Goal: Find specific page/section: Find specific page/section

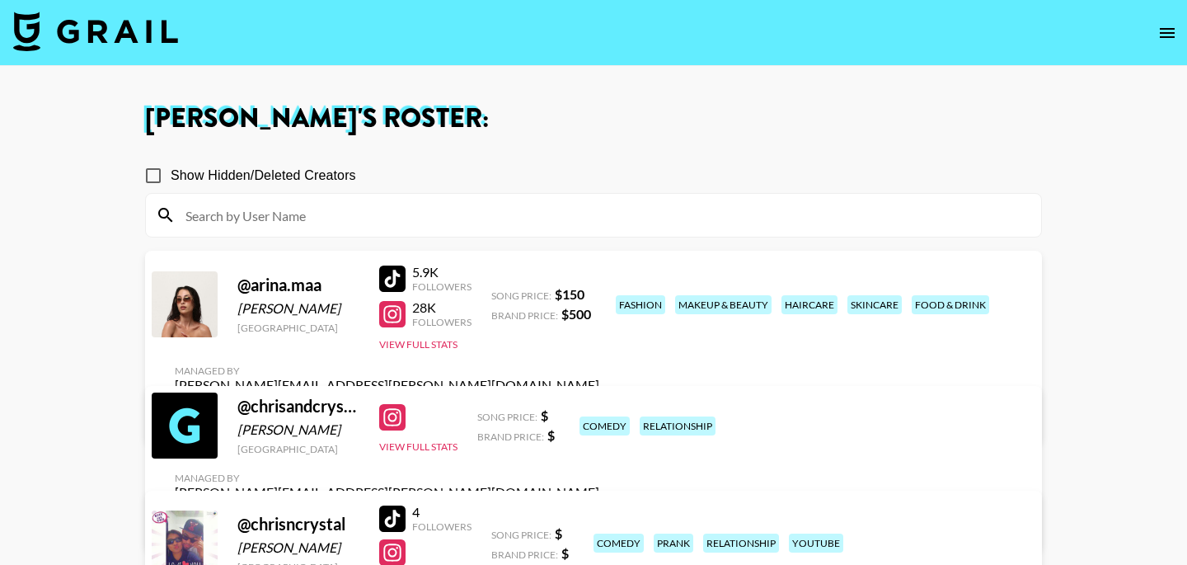
scroll to position [114, 0]
click at [1161, 25] on icon "open drawer" at bounding box center [1167, 33] width 20 height 20
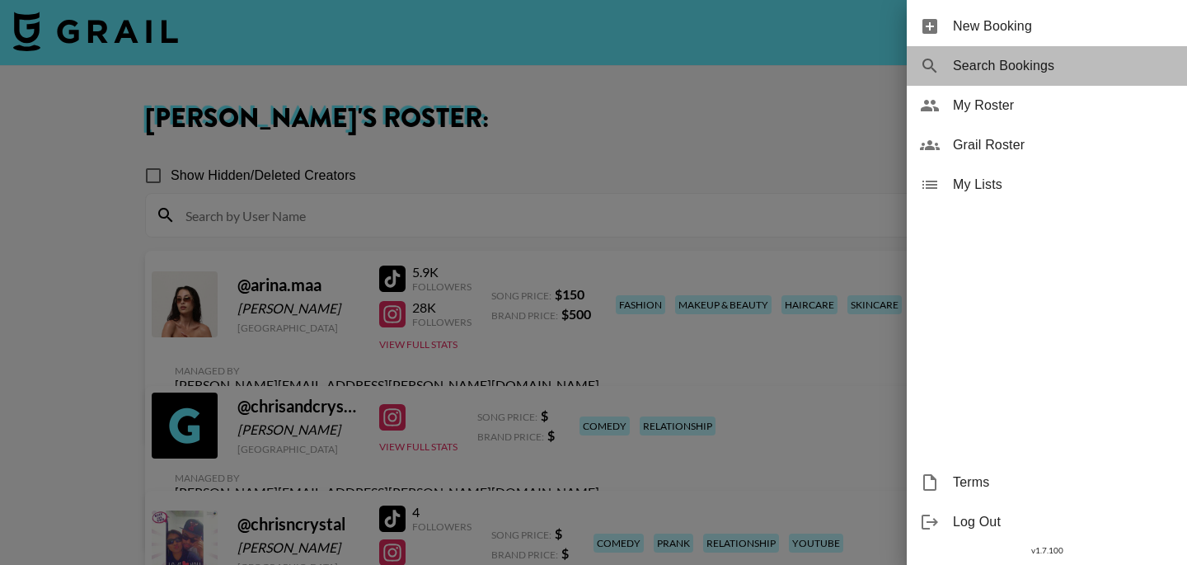
click at [1033, 60] on span "Search Bookings" at bounding box center [1063, 66] width 221 height 20
select select "id"
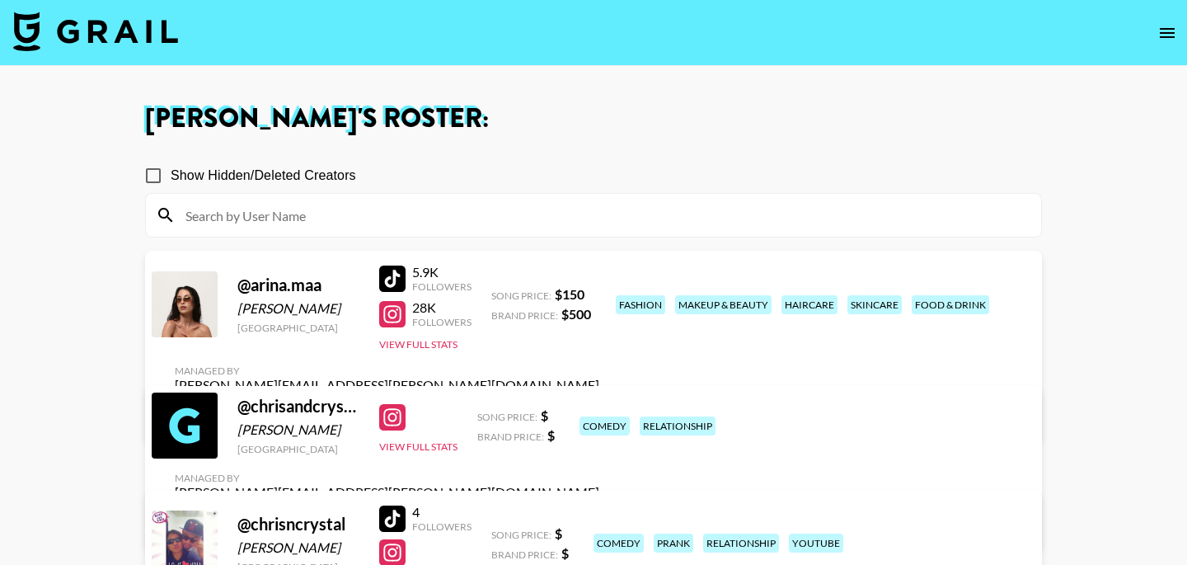
click at [1166, 20] on button "open drawer" at bounding box center [1167, 32] width 33 height 33
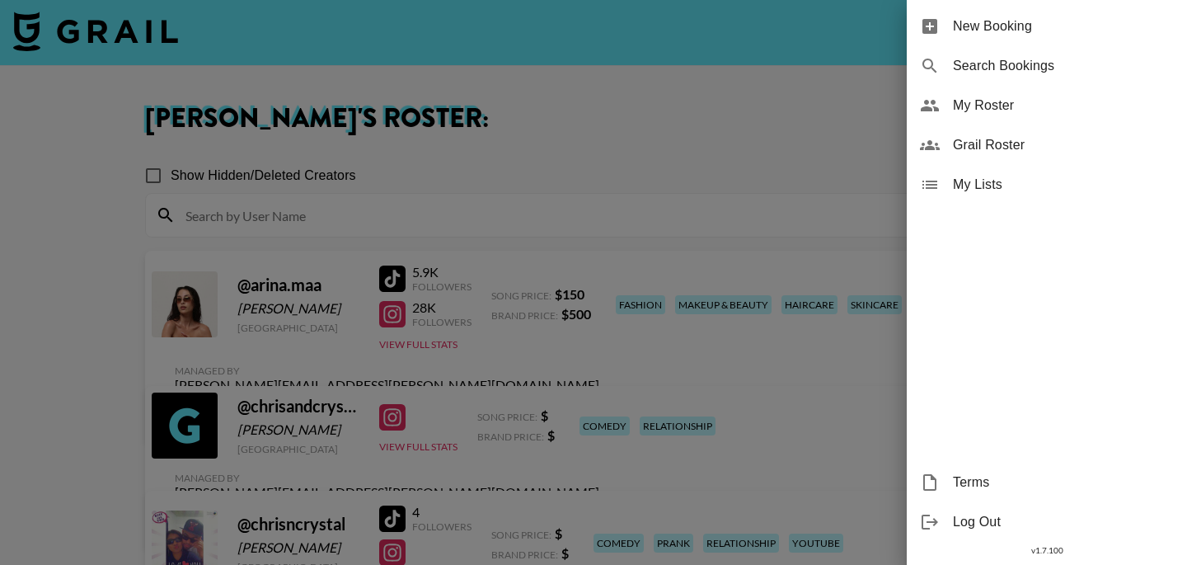
click at [1028, 144] on span "Grail Roster" at bounding box center [1063, 145] width 221 height 20
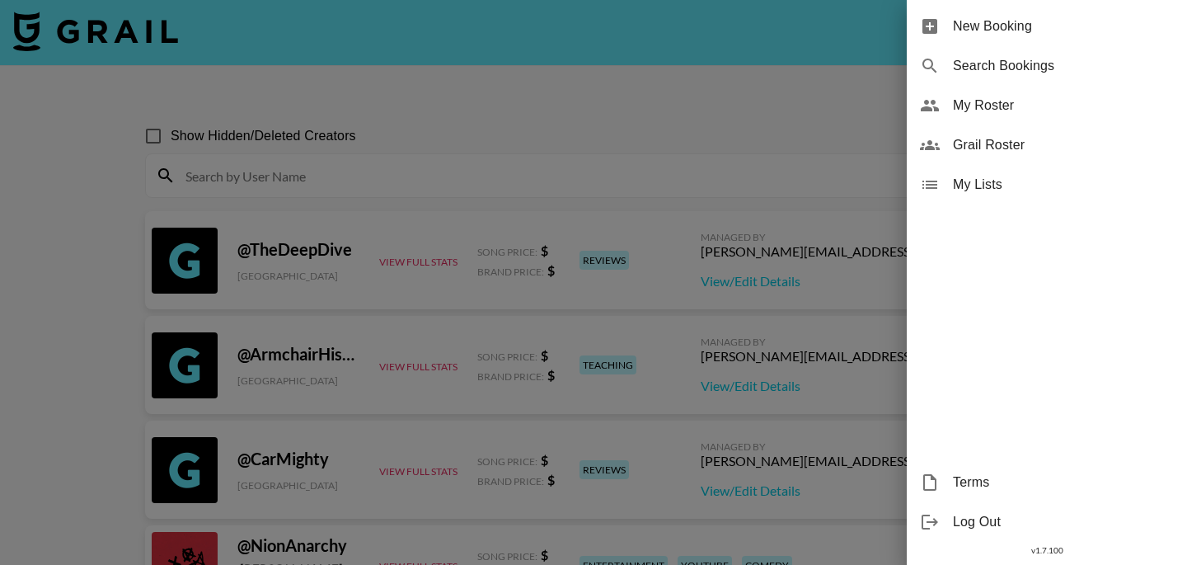
click at [298, 179] on div at bounding box center [593, 282] width 1187 height 565
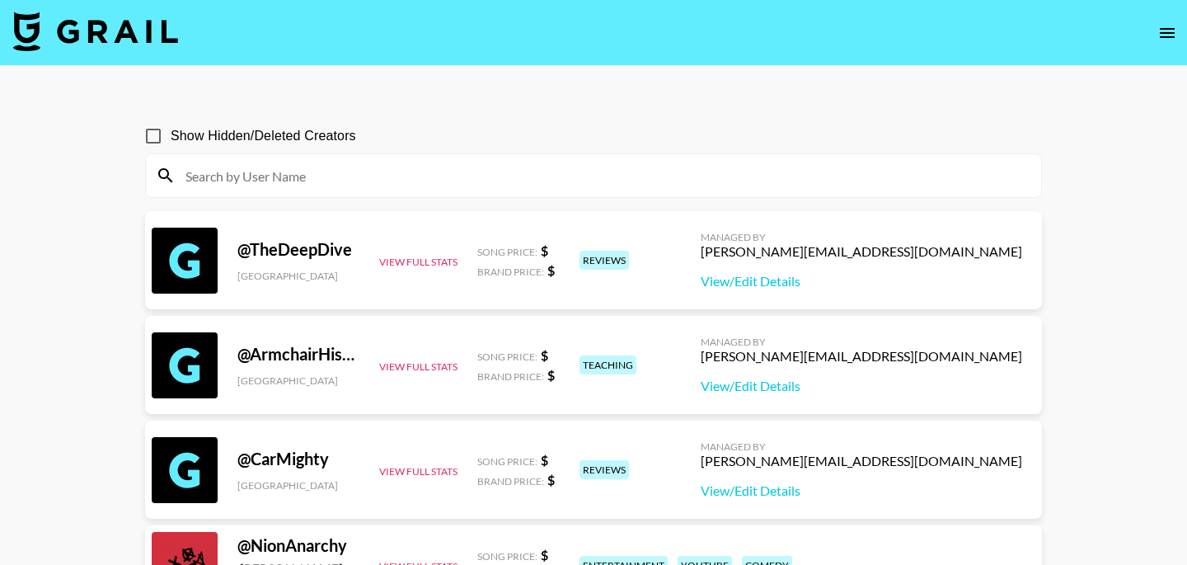
click at [298, 179] on input at bounding box center [603, 175] width 855 height 26
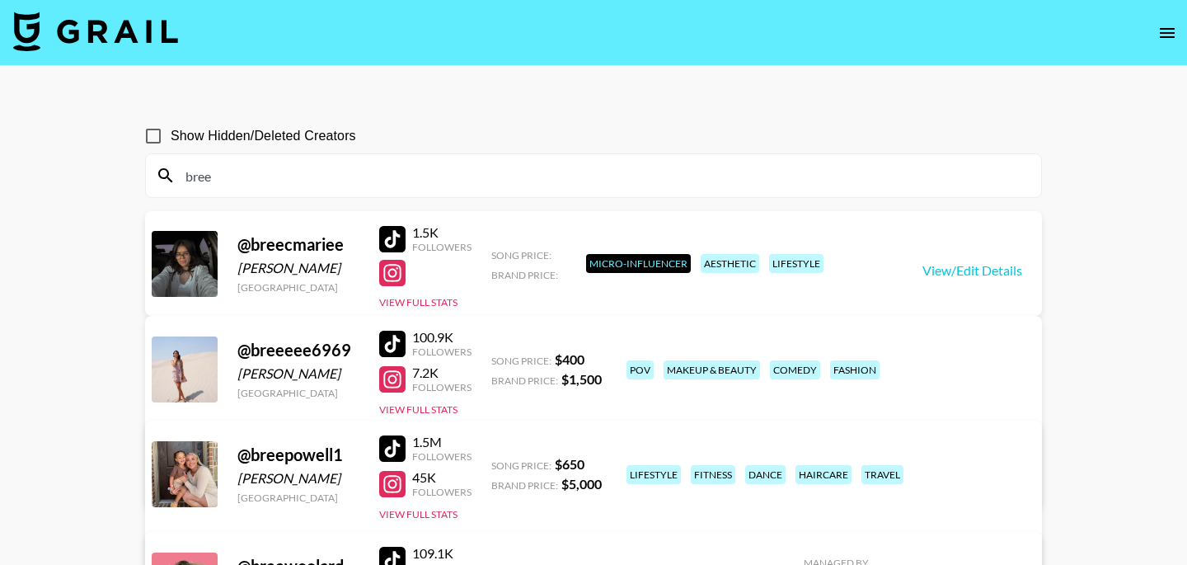
drag, startPoint x: 265, startPoint y: 186, endPoint x: 72, endPoint y: 163, distance: 195.0
click at [72, 163] on main "Show Hidden/Deleted Creators bree @ breecmariee Breanna Marie Castaneda United …" at bounding box center [593, 431] width 1187 height 731
paste input "thegorgeousdoll"
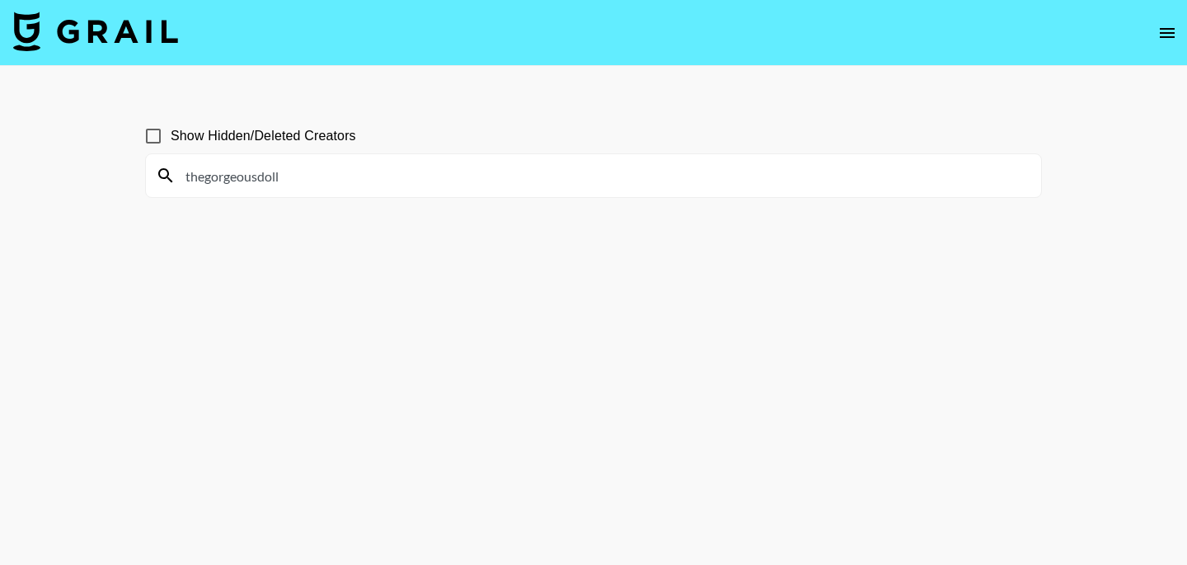
type input "thegorgeousdoll"
drag, startPoint x: 404, startPoint y: 180, endPoint x: 154, endPoint y: 144, distance: 252.3
click at [154, 144] on section "Show Hidden/Deleted Creators thegorgeousdoll" at bounding box center [593, 151] width 897 height 92
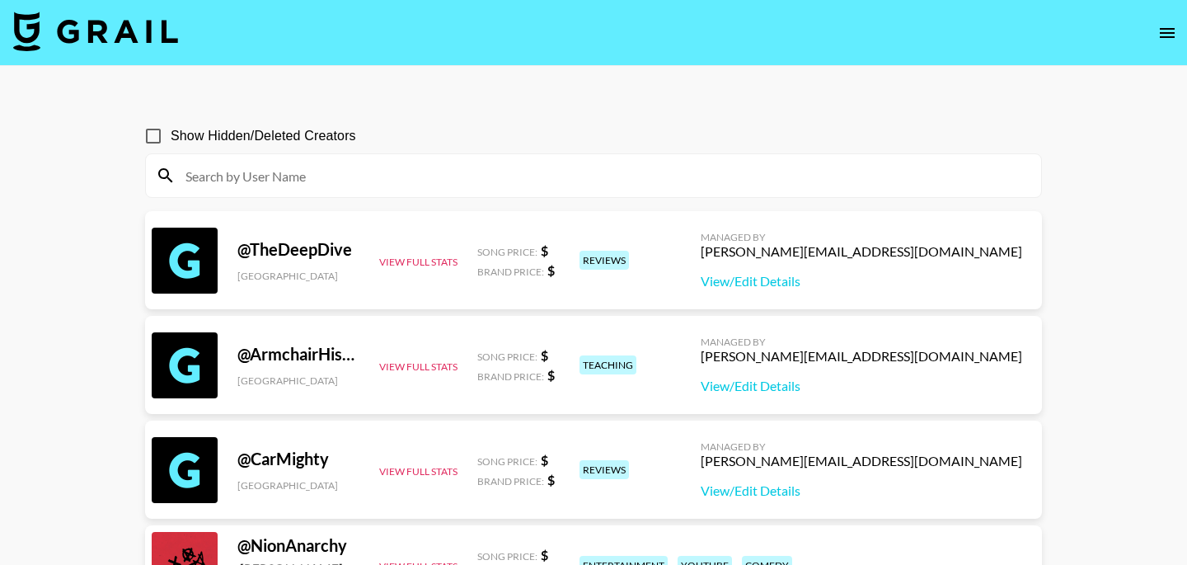
click at [1168, 28] on icon "open drawer" at bounding box center [1167, 33] width 15 height 10
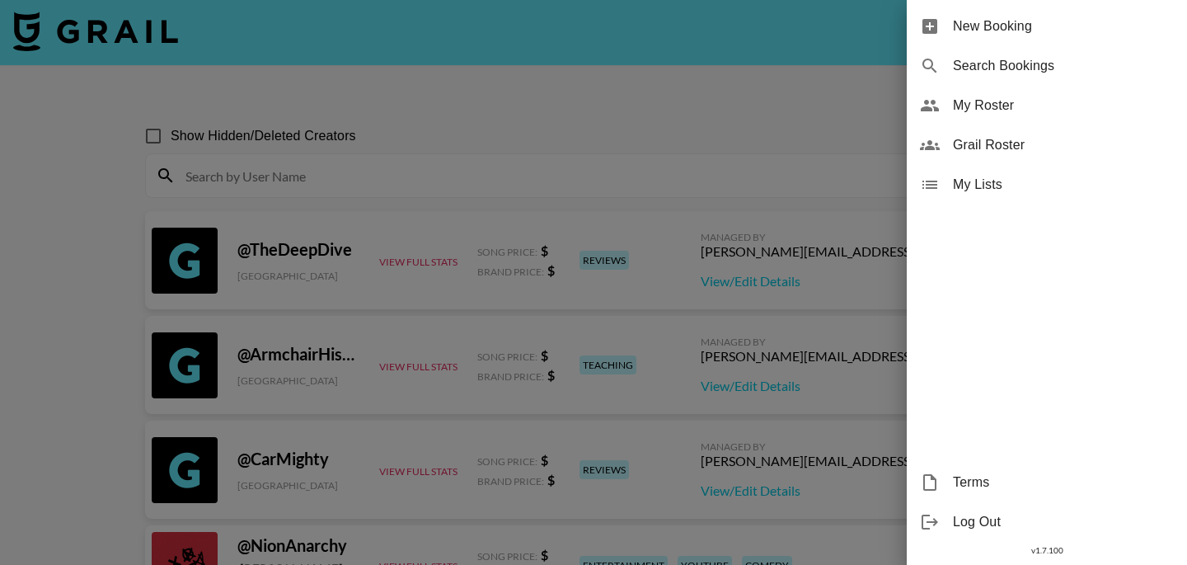
click at [1076, 109] on span "My Roster" at bounding box center [1063, 106] width 221 height 20
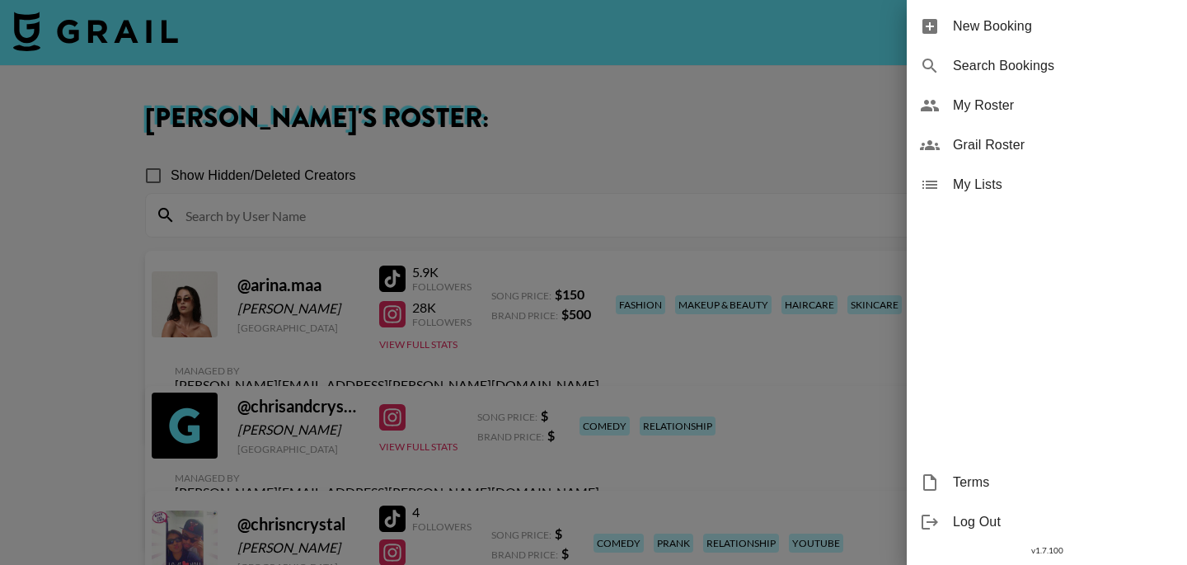
click at [490, 154] on div at bounding box center [593, 282] width 1187 height 565
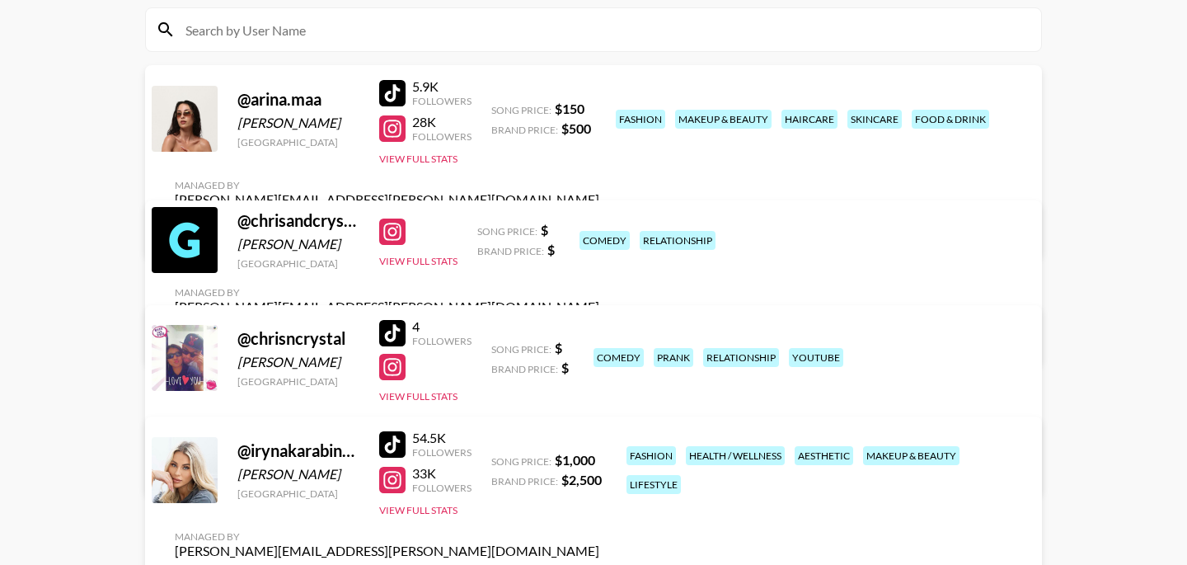
scroll to position [187, 0]
